Goal: Information Seeking & Learning: Find specific fact

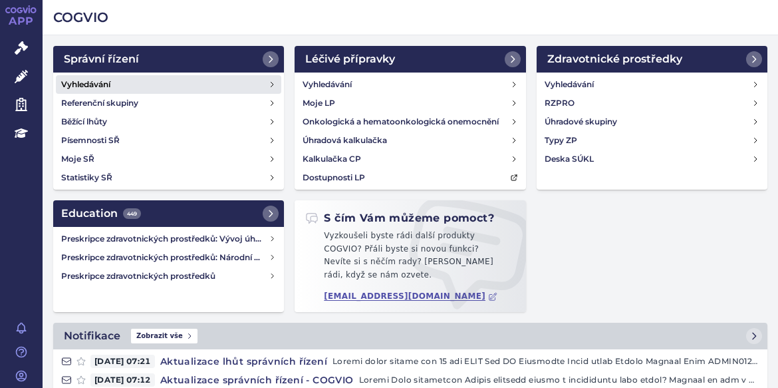
click at [98, 82] on h4 "Vyhledávání" at bounding box center [85, 84] width 49 height 13
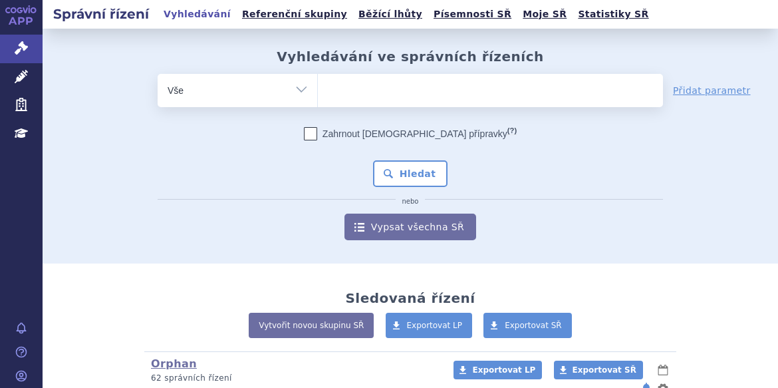
click at [354, 87] on ul at bounding box center [490, 88] width 345 height 28
click at [318, 87] on select at bounding box center [317, 89] width 1 height 33
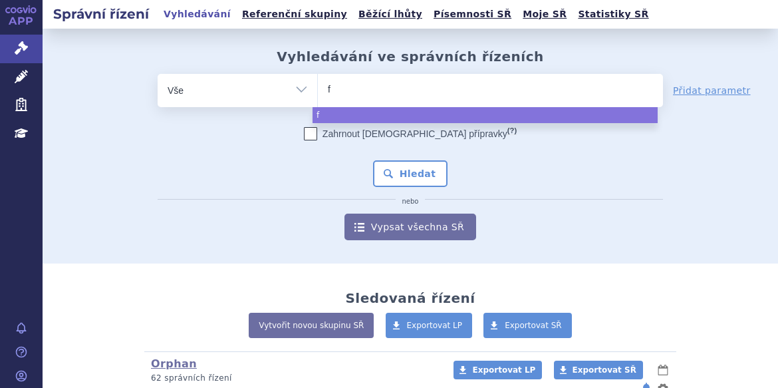
type input "fi"
type input "fil"
type input "fils"
type input "filsu"
type input "filsuv"
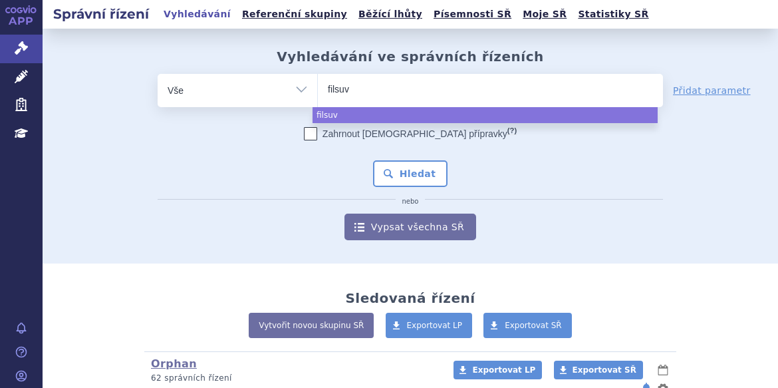
type input "filsuve"
type input "filsuvez"
select select "filsuvez"
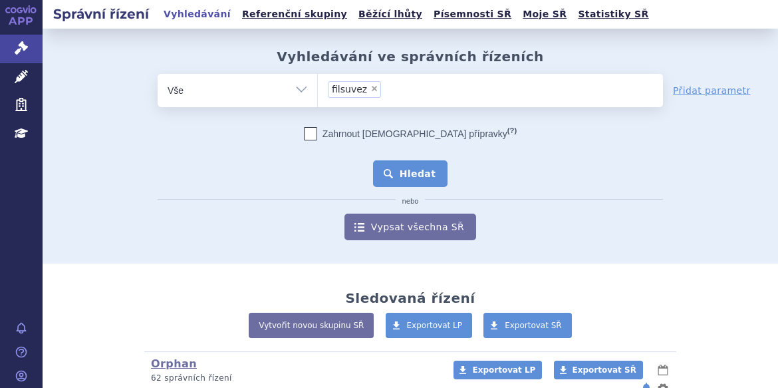
click at [396, 171] on button "Hledat" at bounding box center [410, 173] width 75 height 27
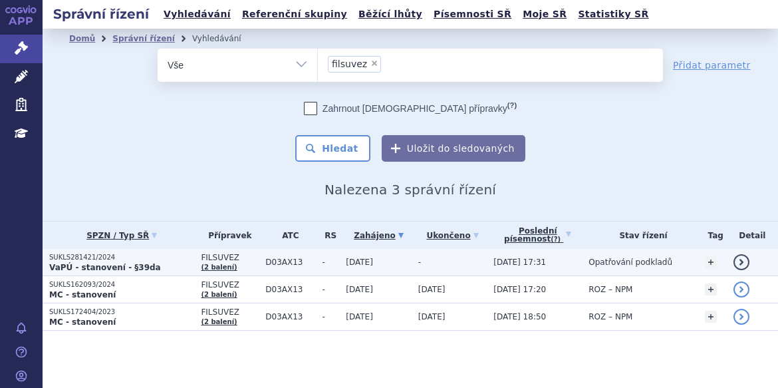
click at [170, 258] on p "SUKLS281421/2024" at bounding box center [121, 257] width 145 height 9
